Goal: Task Accomplishment & Management: Use online tool/utility

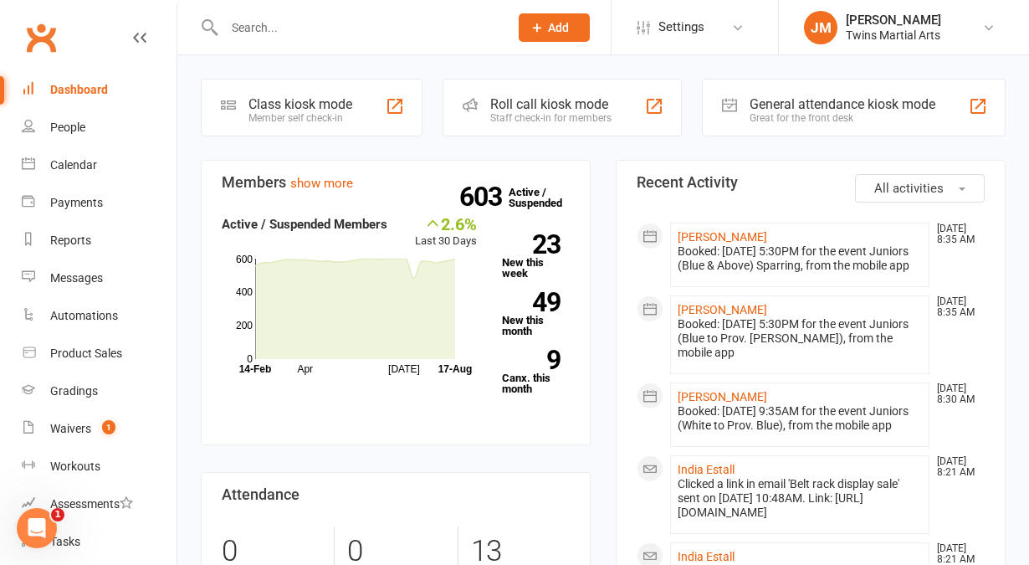
click at [504, 112] on div "Staff check-in for members" at bounding box center [550, 118] width 121 height 12
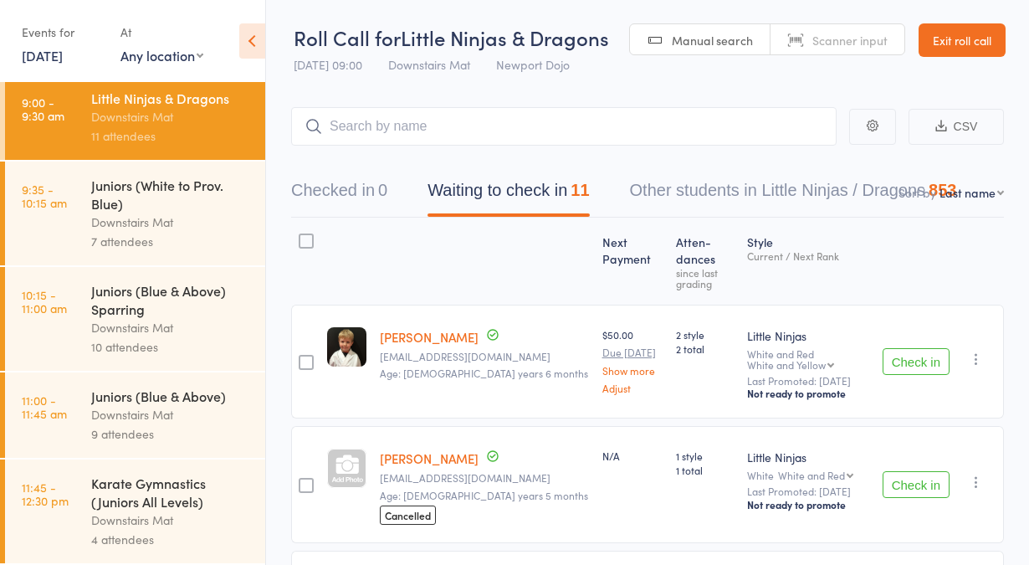
scroll to position [9, 0]
click at [101, 320] on div "Downstairs Mat" at bounding box center [171, 327] width 160 height 19
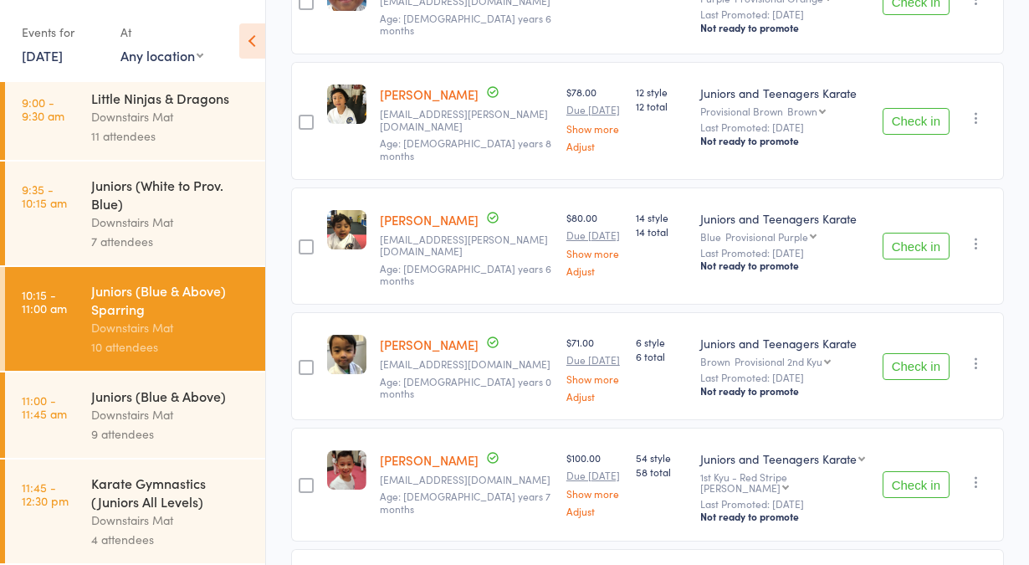
scroll to position [504, 0]
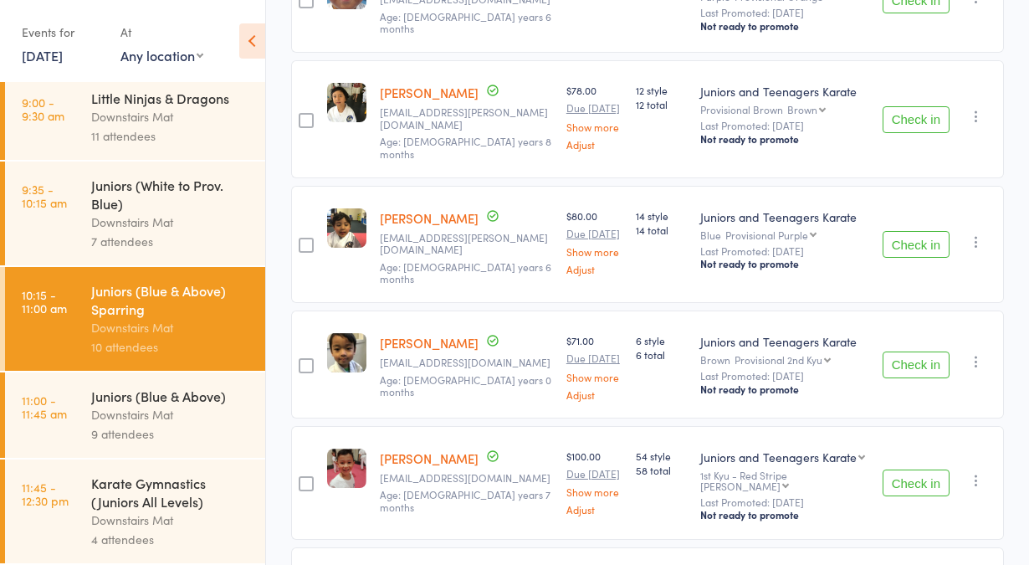
click at [122, 412] on div "Downstairs Mat" at bounding box center [171, 414] width 160 height 19
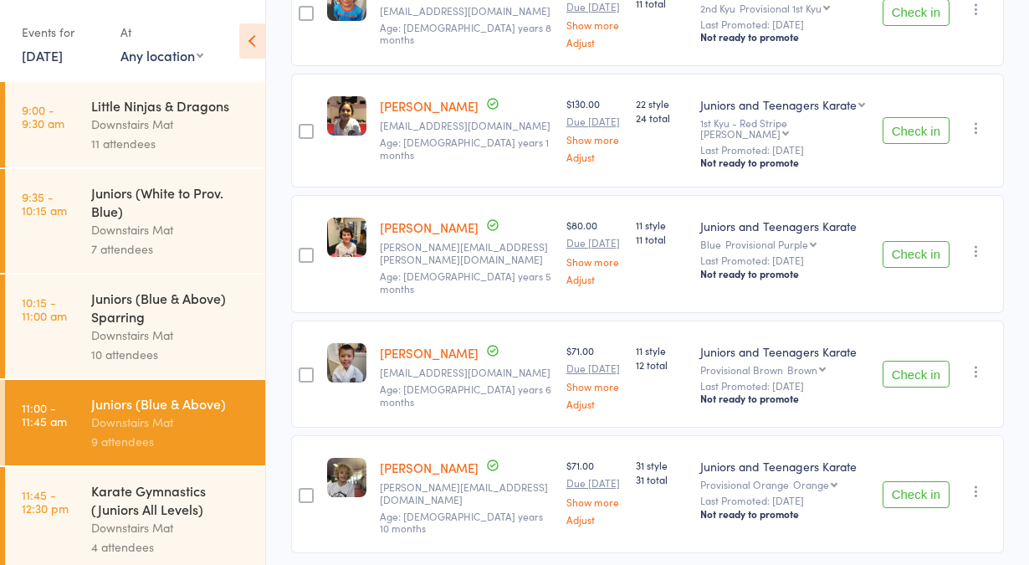
scroll to position [12, 0]
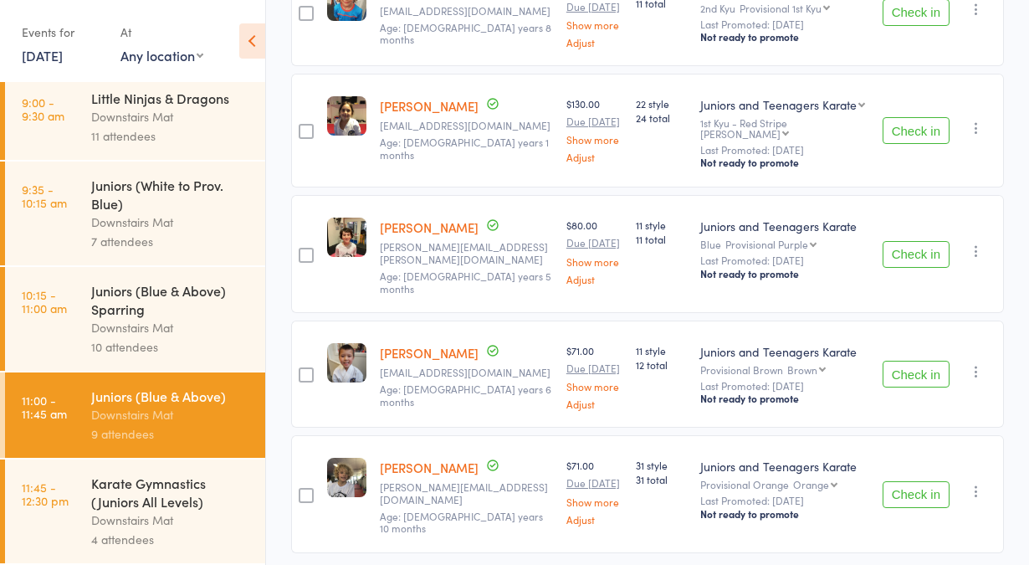
click at [93, 220] on div "Downstairs Mat" at bounding box center [171, 221] width 160 height 19
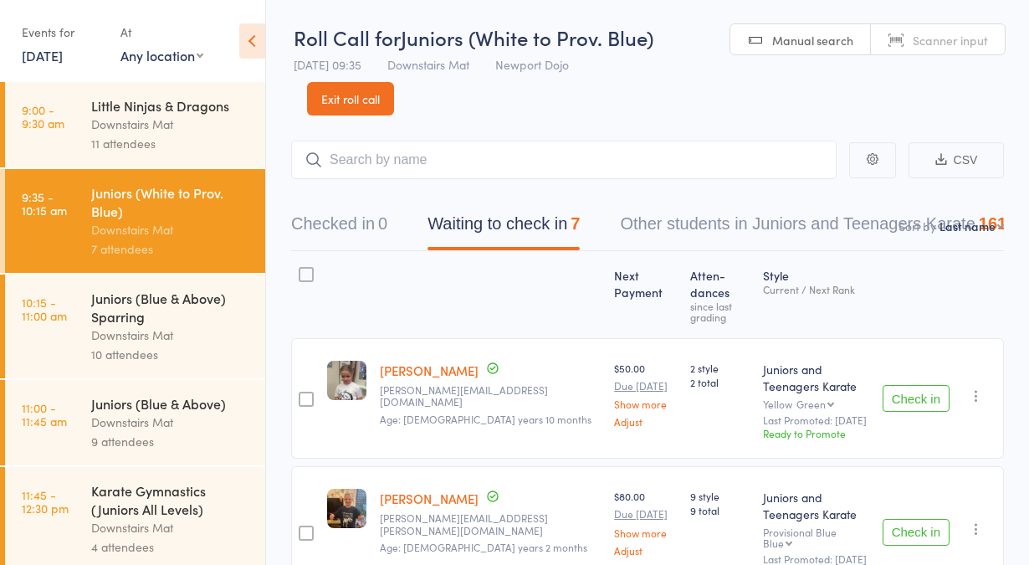
scroll to position [12, 0]
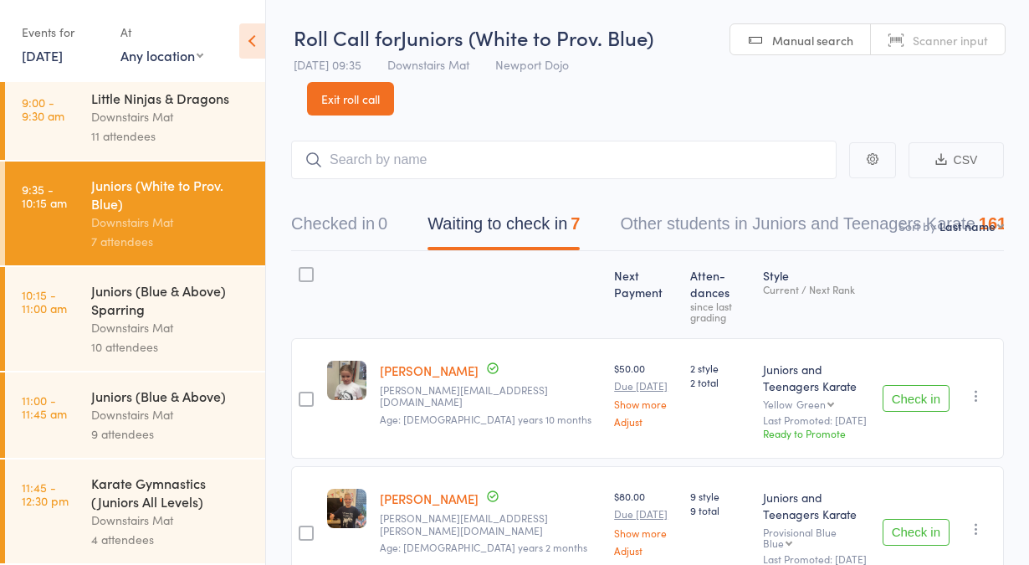
click at [90, 418] on link "11:00 - 11:45 am Juniors (Blue & Above) Downstairs Mat 9 attendees" at bounding box center [135, 414] width 260 height 85
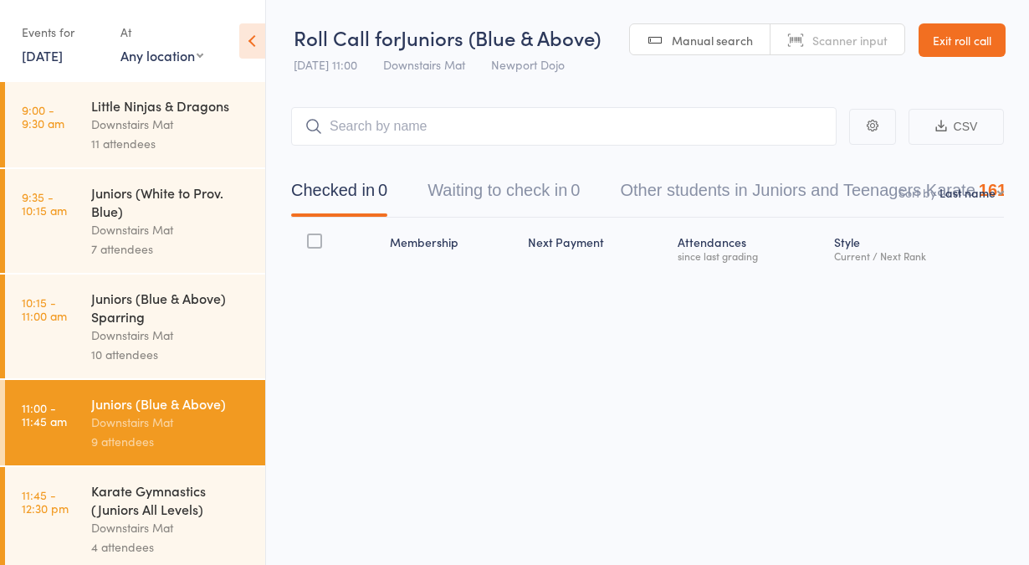
click at [88, 223] on link "9:35 - 10:15 am Juniors (White to Prov. Blue) Downstairs Mat 7 attendees" at bounding box center [135, 221] width 260 height 104
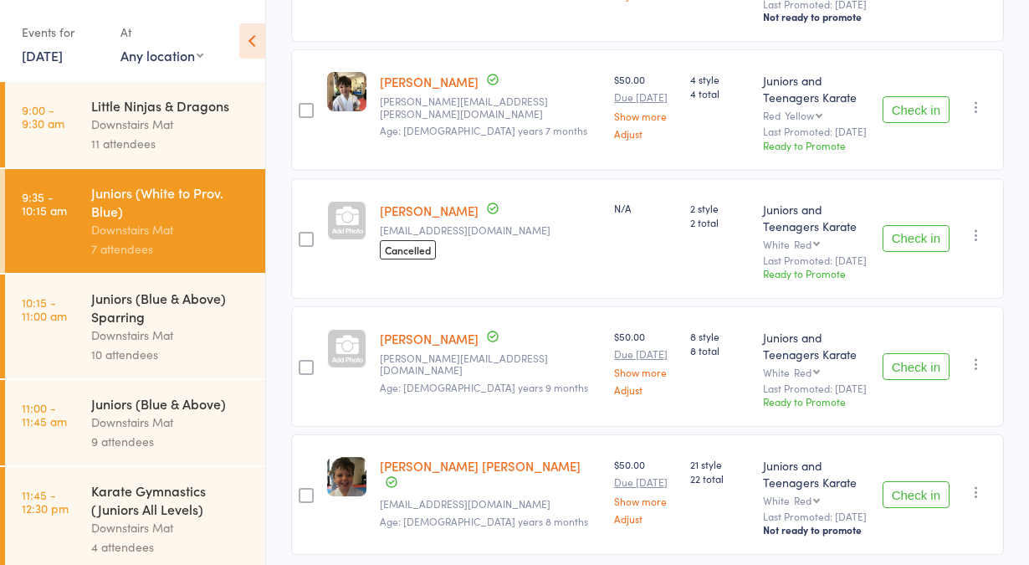
scroll to position [698, 0]
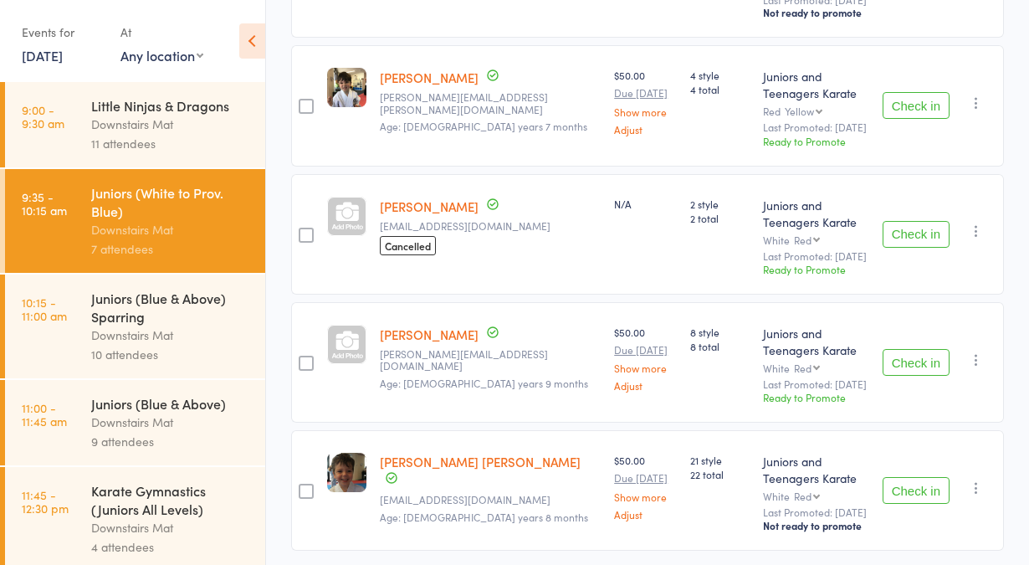
click at [69, 328] on link "10:15 - 11:00 am Juniors (Blue & Above) Sparring Downstairs Mat 10 attendees" at bounding box center [135, 326] width 260 height 104
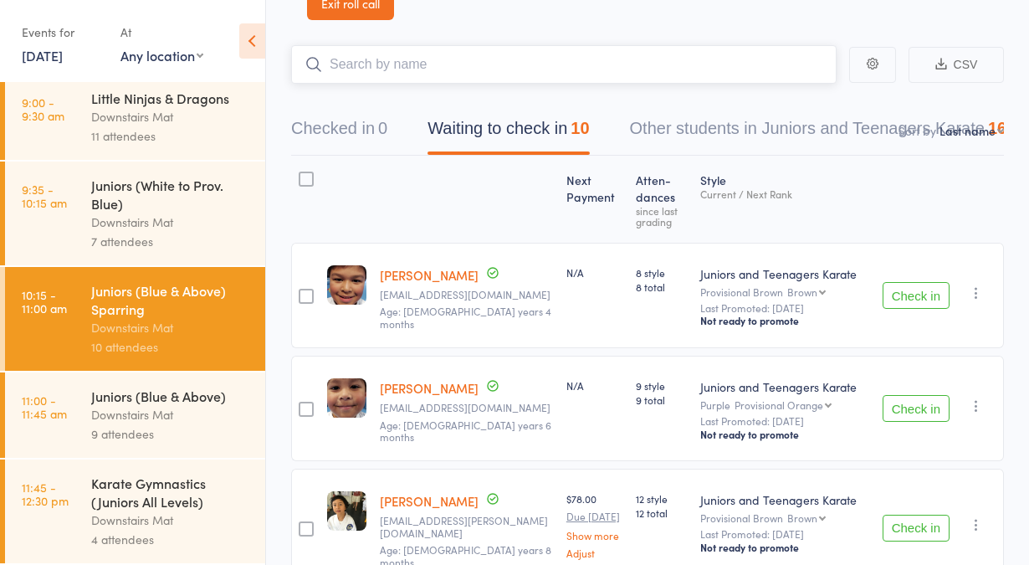
scroll to position [115, 0]
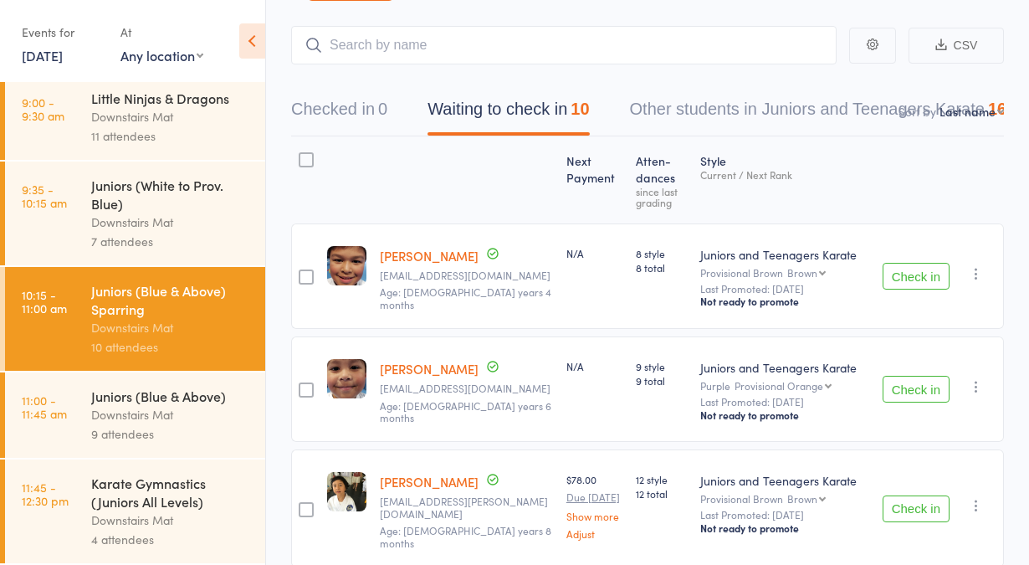
click at [74, 524] on link "11:45 - 12:30 pm Karate Gymnastics (Juniors All Levels) Downstairs Mat 4 attend…" at bounding box center [135, 511] width 260 height 104
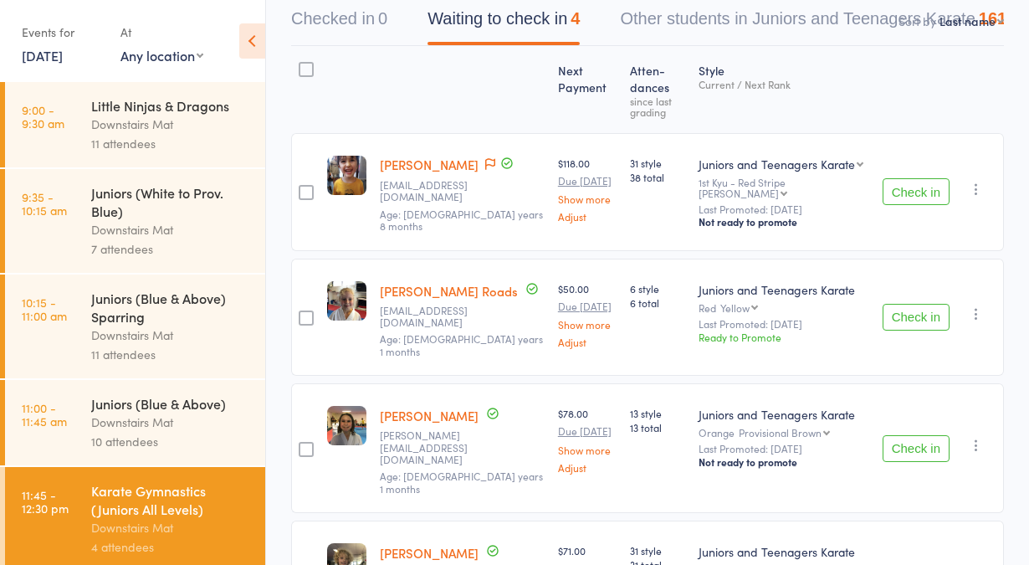
scroll to position [211, 0]
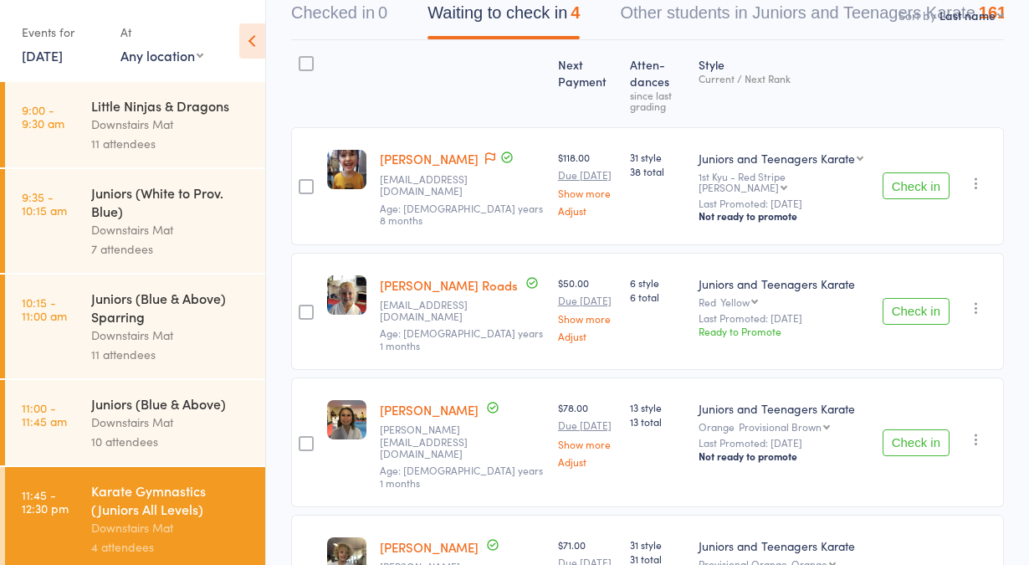
click at [74, 422] on link "11:00 - 11:45 am Juniors (Blue & Above) Downstairs Mat 10 attendees" at bounding box center [135, 422] width 260 height 85
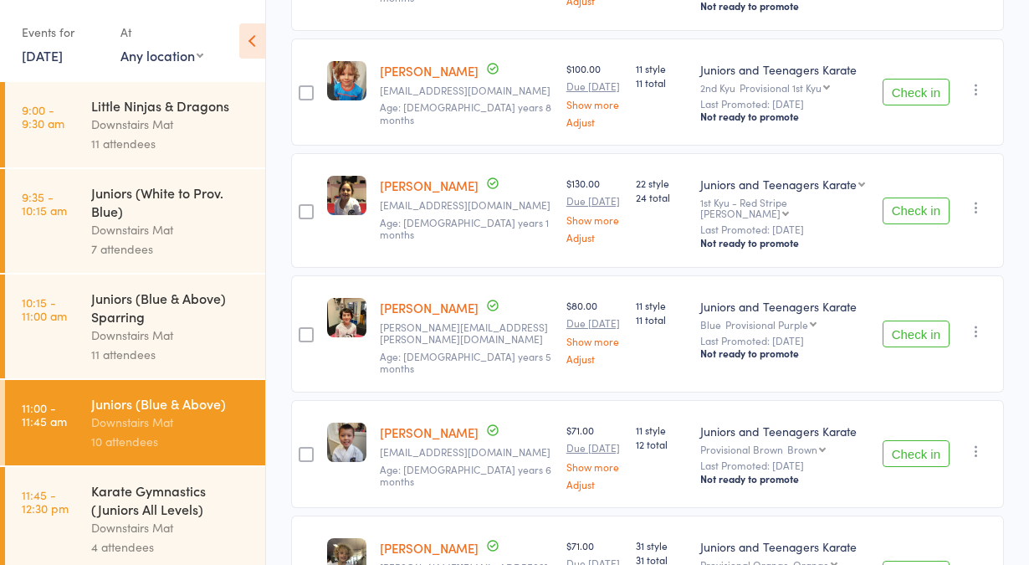
scroll to position [928, 0]
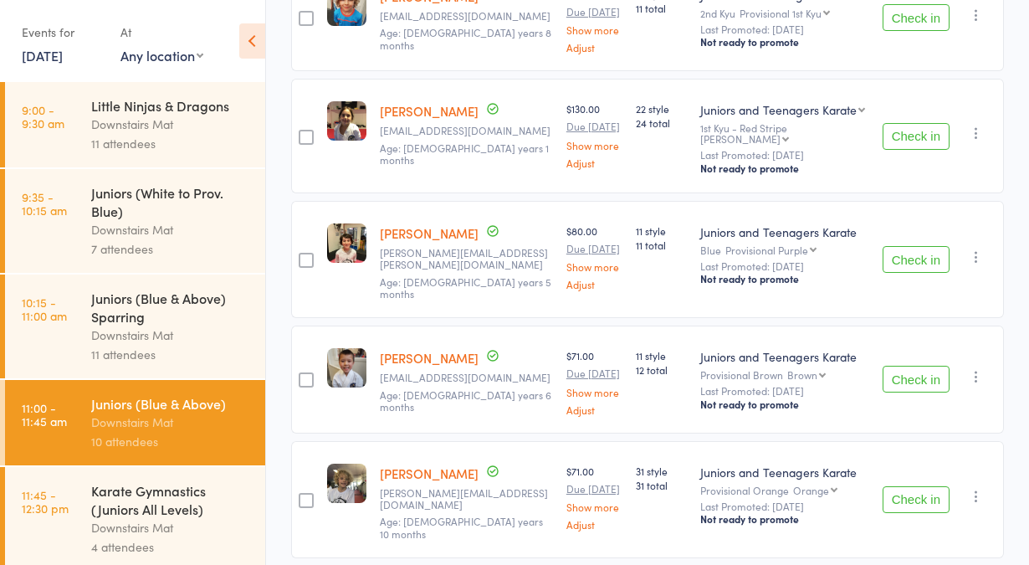
click at [65, 335] on link "10:15 - 11:00 am Juniors (Blue & Above) Sparring Downstairs Mat 11 attendees" at bounding box center [135, 326] width 260 height 104
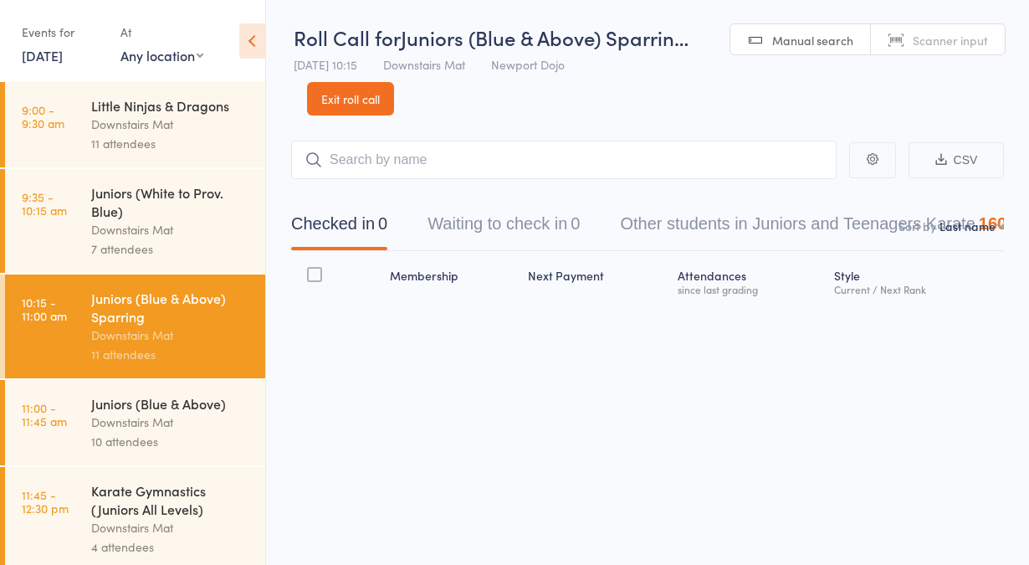
click at [163, 428] on div "Downstairs Mat" at bounding box center [171, 421] width 160 height 19
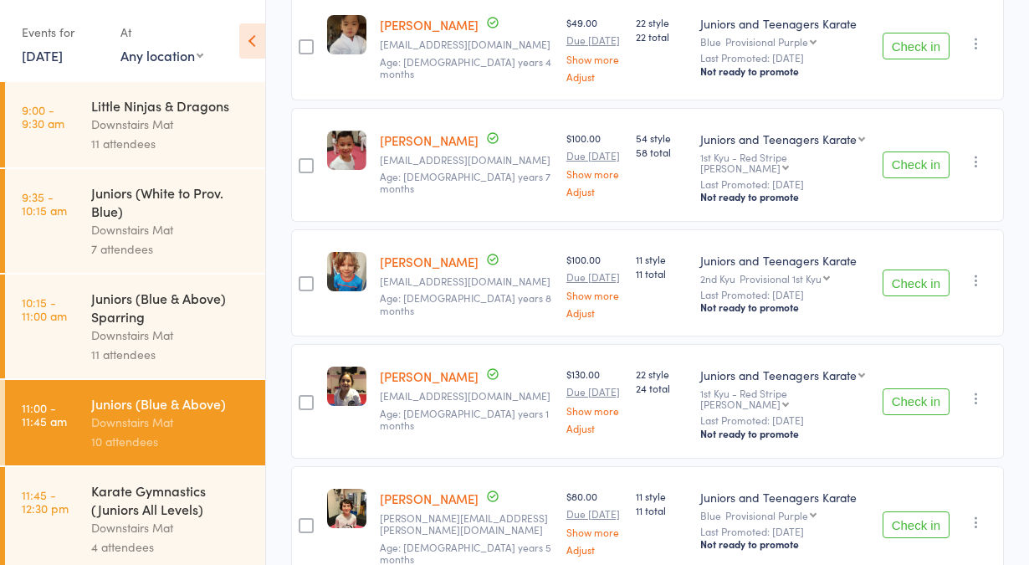
scroll to position [716, 0]
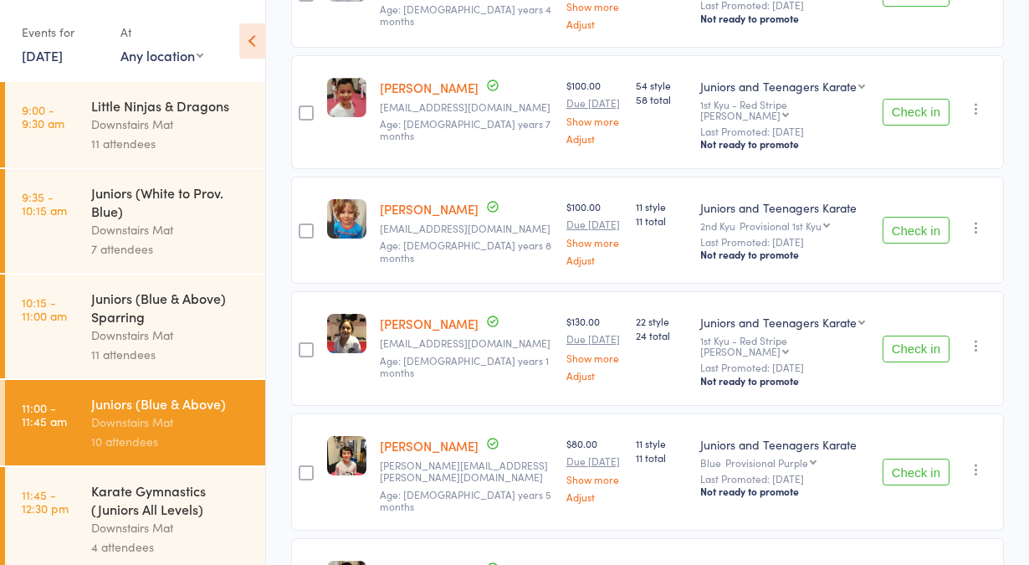
click at [570, 473] on link "Show more" at bounding box center [594, 478] width 56 height 11
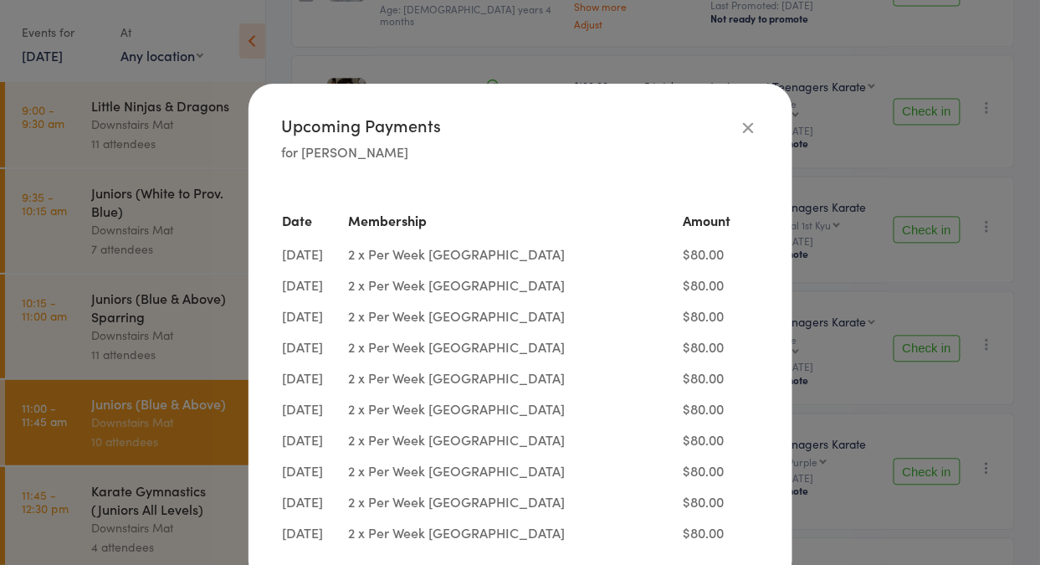
click at [739, 130] on icon "button" at bounding box center [748, 127] width 18 height 18
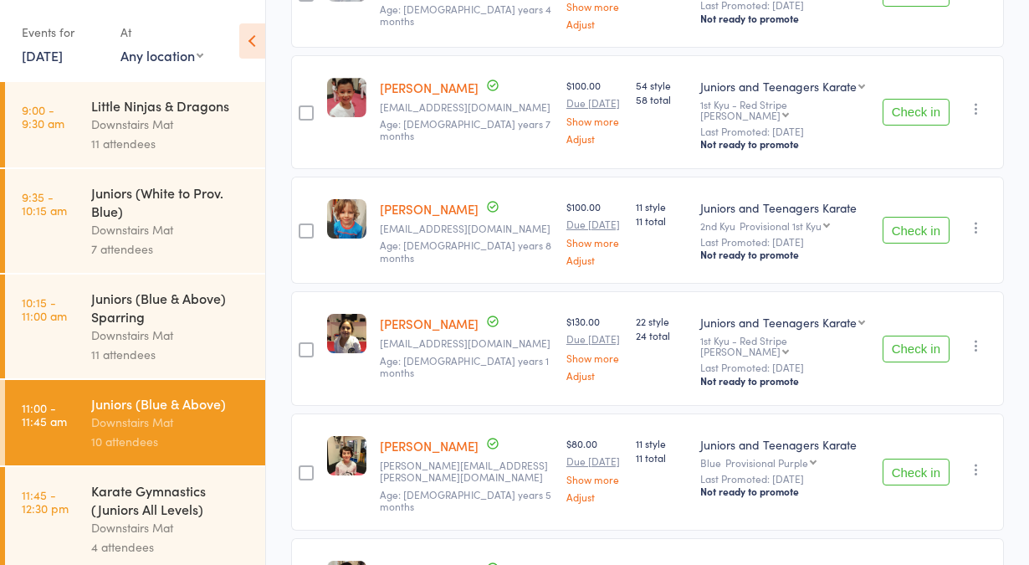
click at [161, 141] on div "11 attendees" at bounding box center [171, 143] width 160 height 19
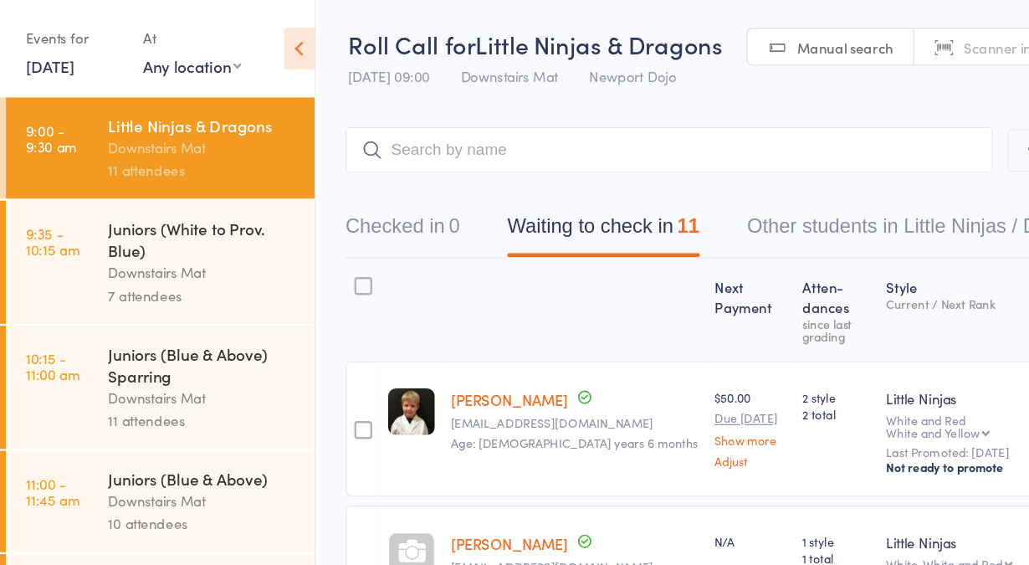
click at [200, 244] on div "7 attendees" at bounding box center [171, 248] width 160 height 19
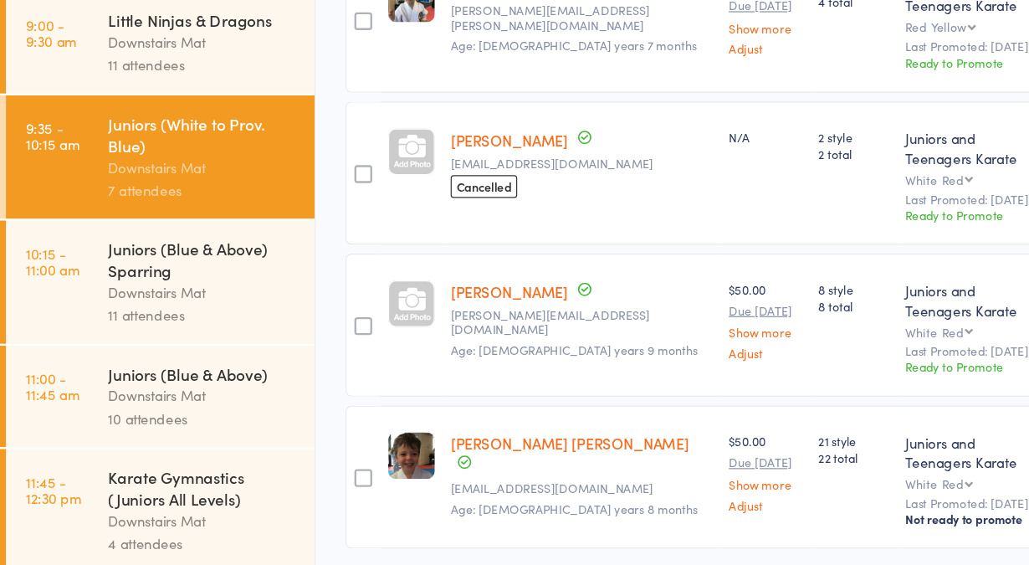
scroll to position [698, 0]
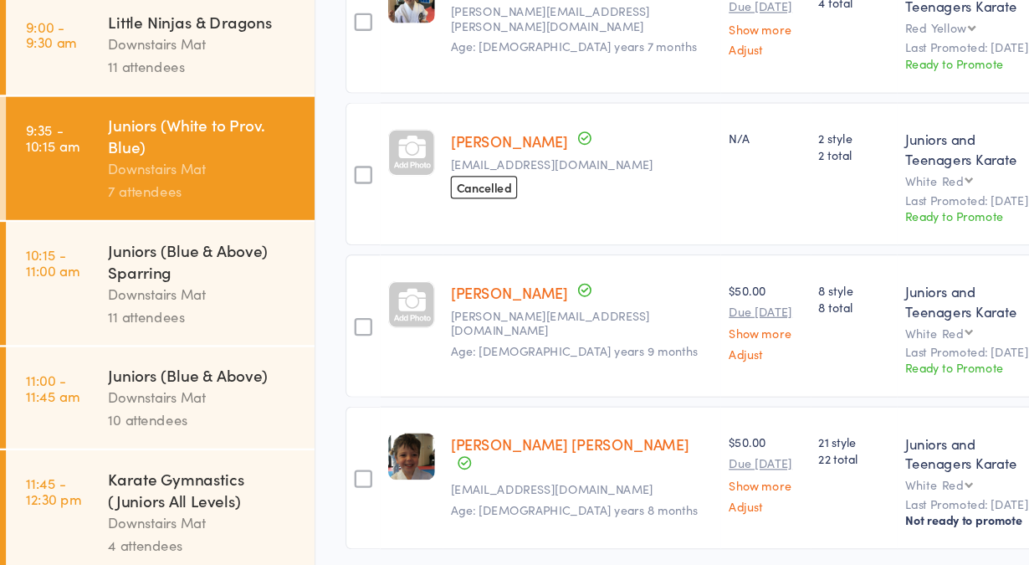
click at [188, 153] on div "11 attendees" at bounding box center [171, 143] width 160 height 19
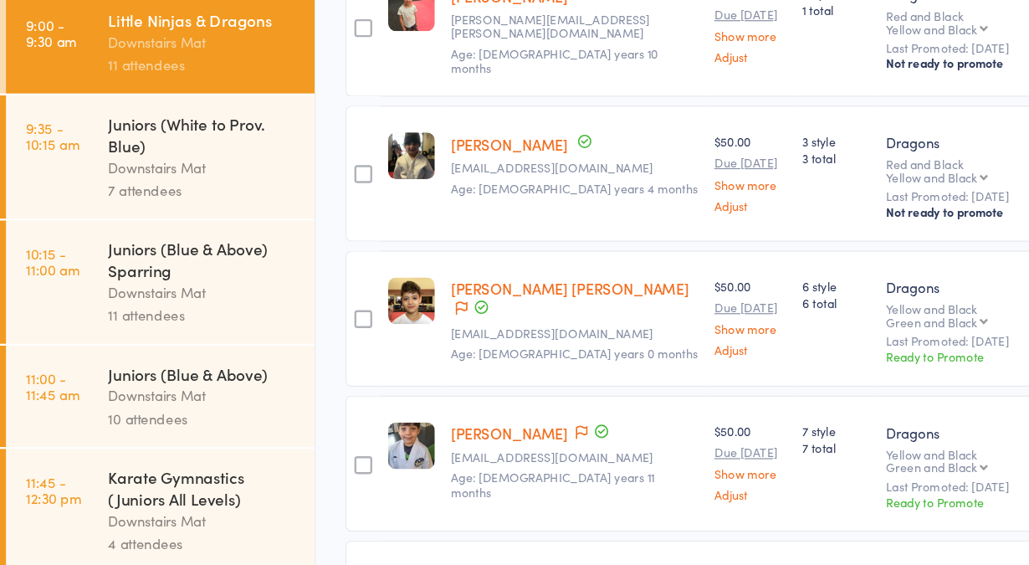
scroll to position [872, 0]
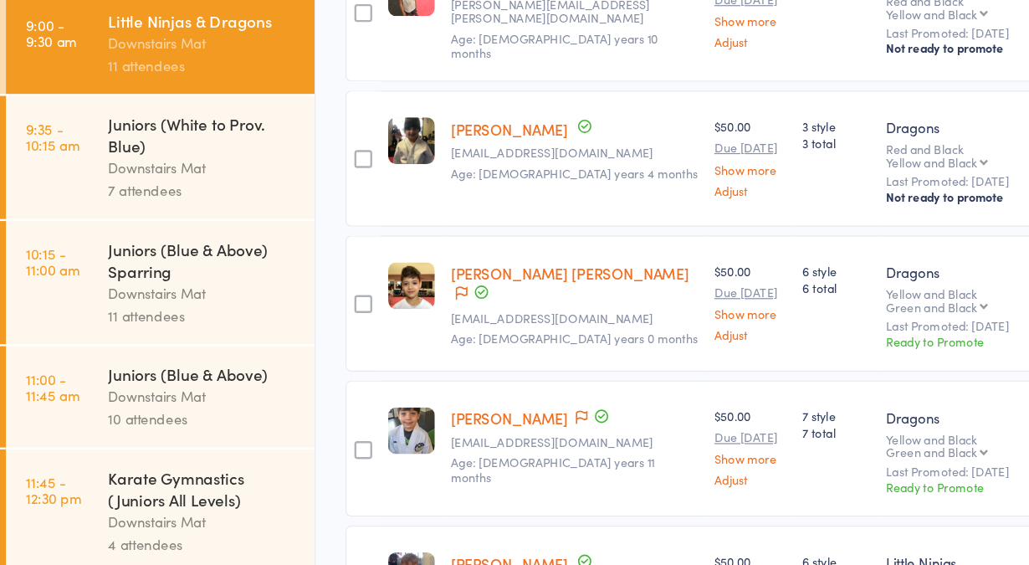
click at [182, 342] on div "Downstairs Mat" at bounding box center [171, 334] width 160 height 19
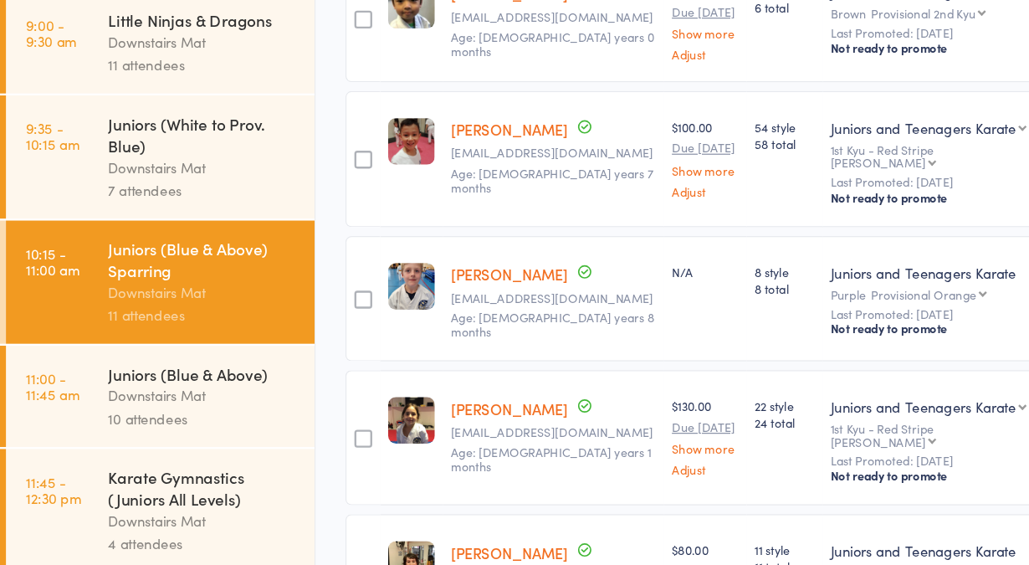
scroll to position [1062, 0]
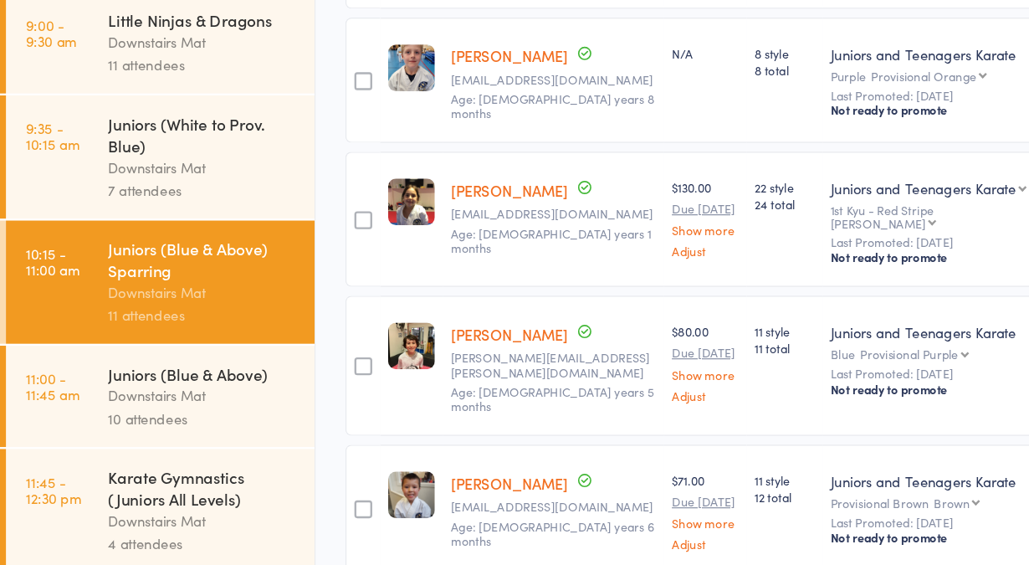
click at [223, 446] on div "10 attendees" at bounding box center [171, 441] width 160 height 19
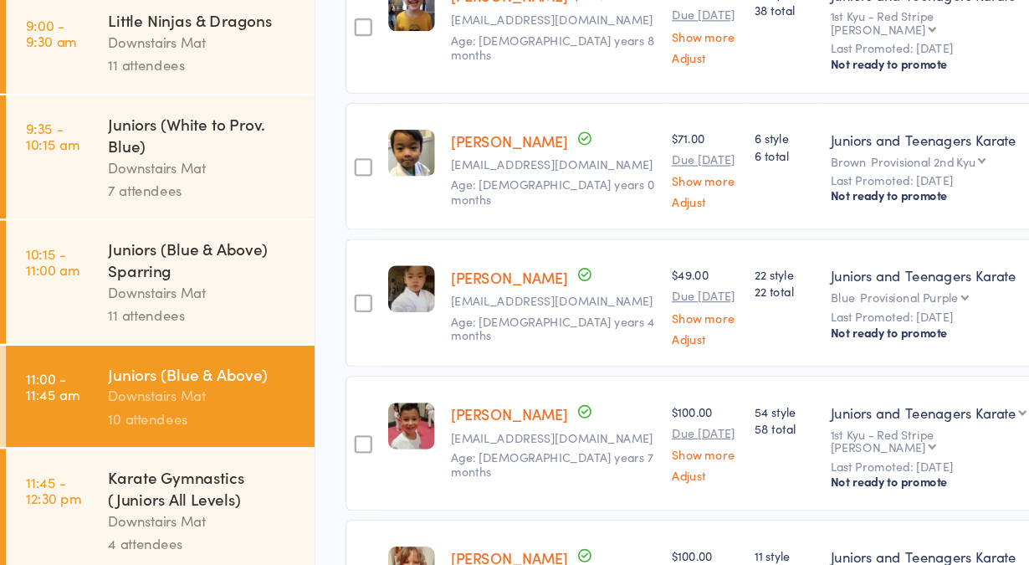
scroll to position [376, 0]
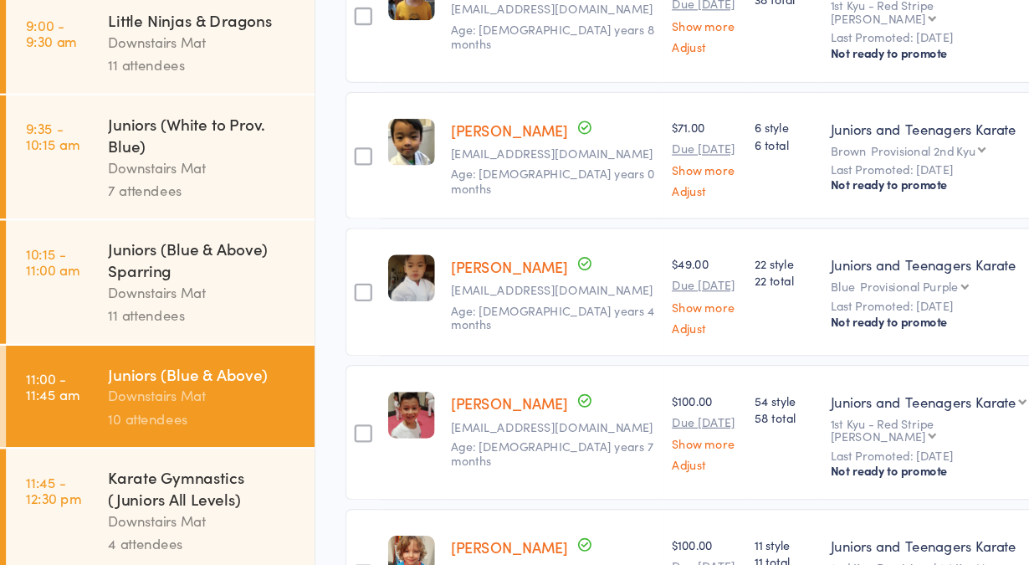
click at [579, 341] on link "Show more" at bounding box center [594, 346] width 56 height 11
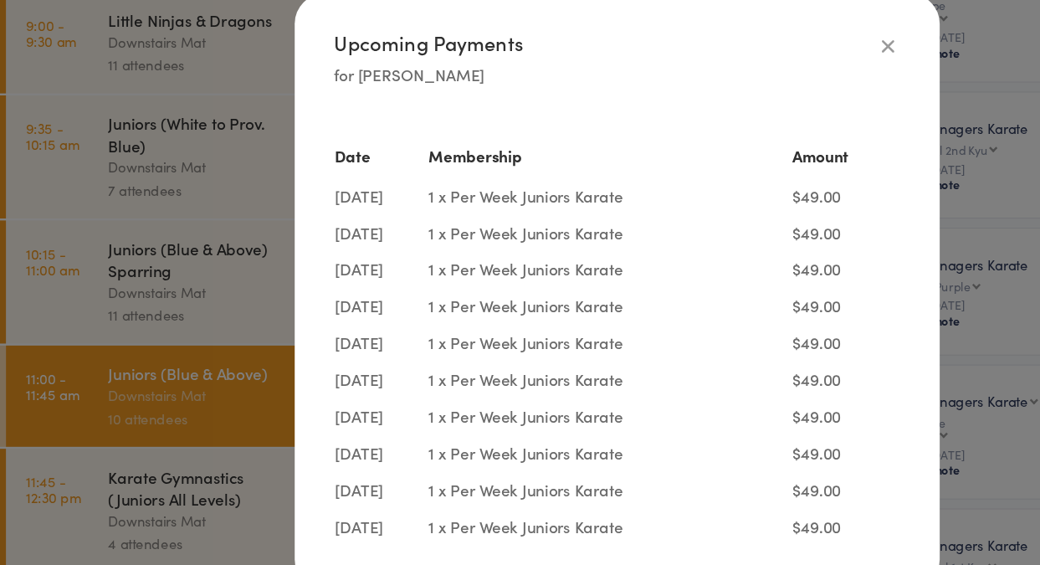
click at [748, 126] on icon "button" at bounding box center [748, 127] width 18 height 18
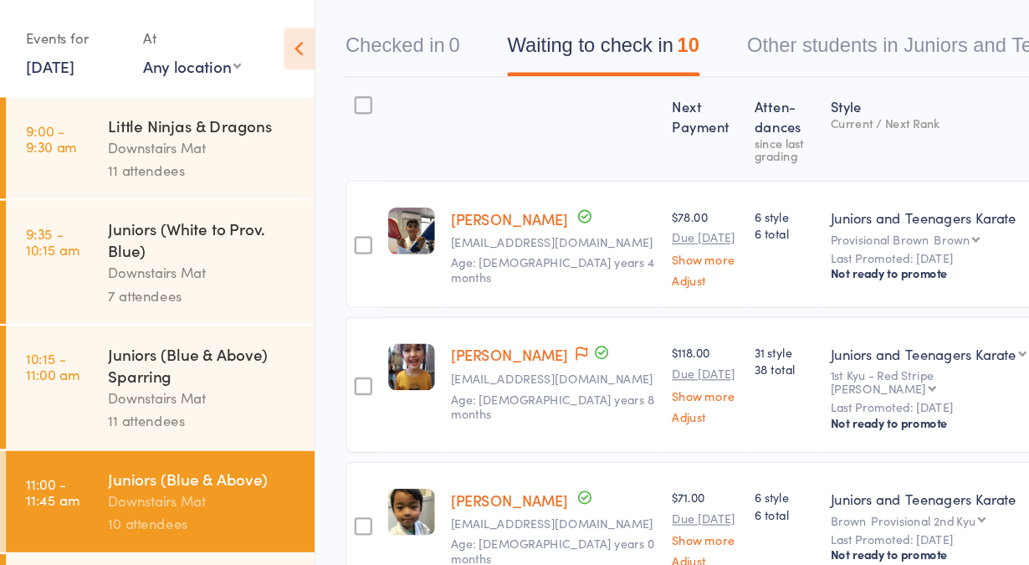
scroll to position [139, 0]
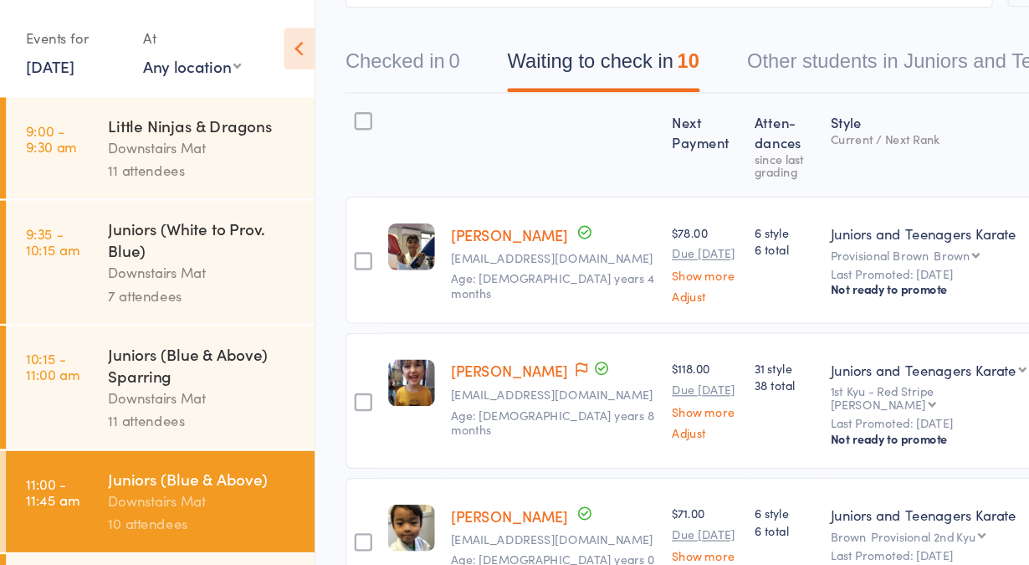
click at [83, 131] on link "9:00 - 9:30 am Little Ninjas & Dragons Downstairs Mat 11 attendees" at bounding box center [135, 124] width 260 height 85
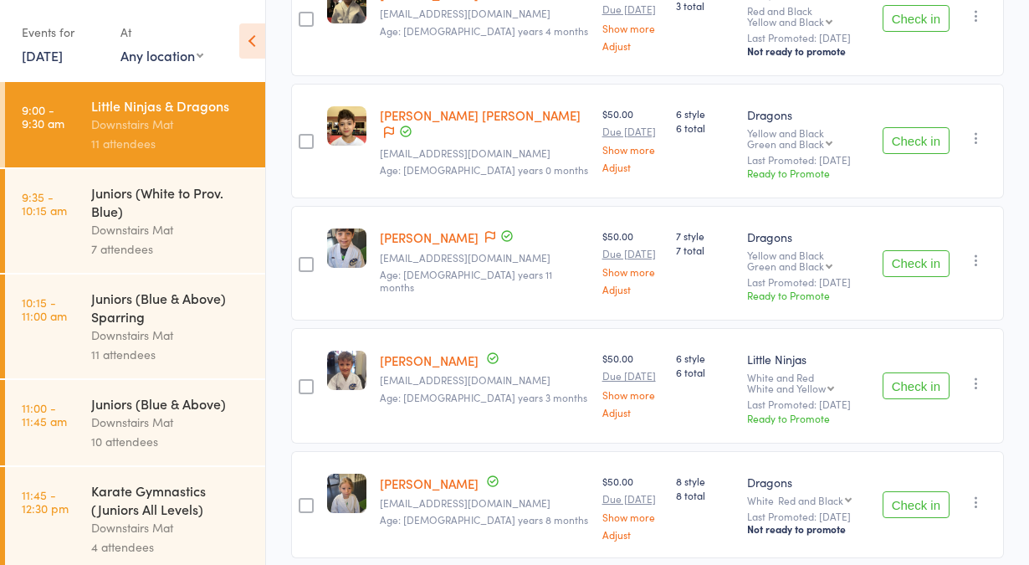
scroll to position [1075, 0]
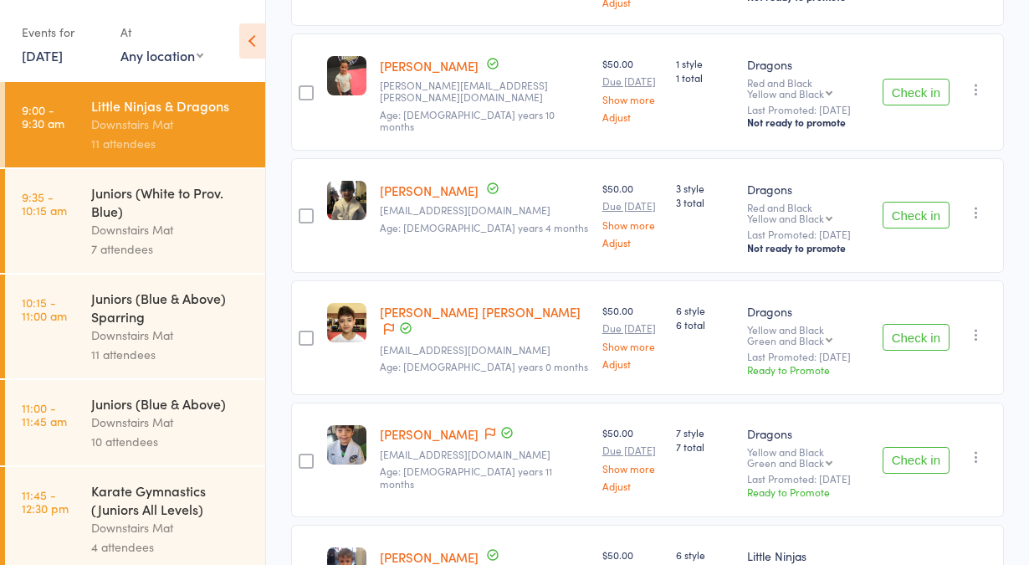
scroll to position [879, 0]
